Goal: Navigation & Orientation: Find specific page/section

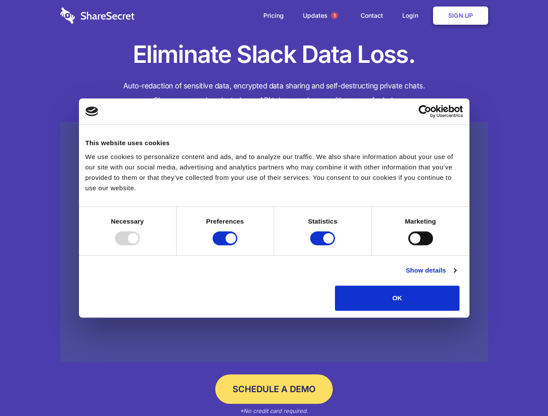
click at [140, 246] on div at bounding box center [127, 239] width 25 height 14
click at [237, 246] on input "Preferences" at bounding box center [225, 239] width 25 height 14
checkbox input "false"
click at [324, 246] on input "Statistics" at bounding box center [322, 239] width 25 height 14
checkbox input "false"
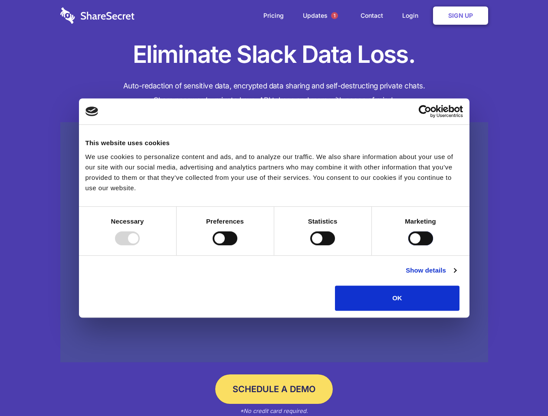
click at [408, 246] on input "Marketing" at bounding box center [420, 239] width 25 height 14
checkbox input "true"
click at [456, 276] on link "Show details" at bounding box center [431, 271] width 50 height 10
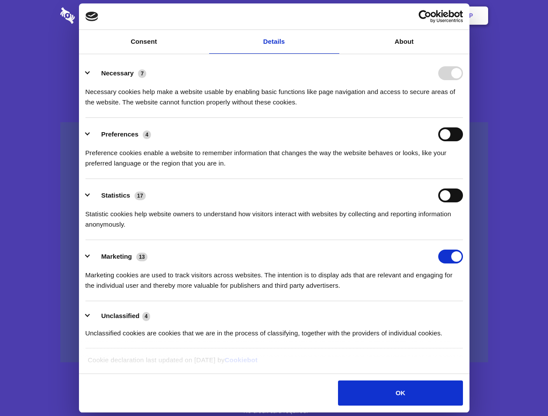
click at [463, 118] on li "Necessary 7 Necessary cookies help make a website usable by enabling basic func…" at bounding box center [273, 87] width 377 height 61
click at [334, 16] on span "1" at bounding box center [334, 15] width 7 height 7
